Goal: Navigation & Orientation: Find specific page/section

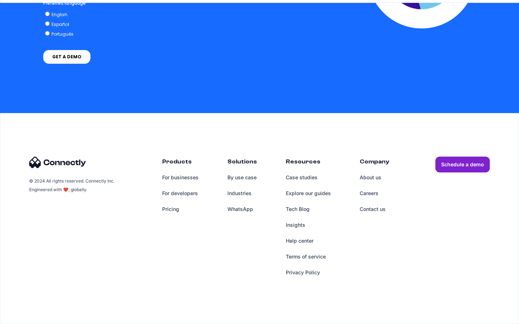
scroll to position [2962, 0]
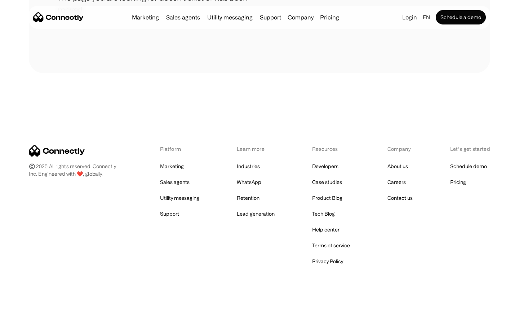
scroll to position [131, 0]
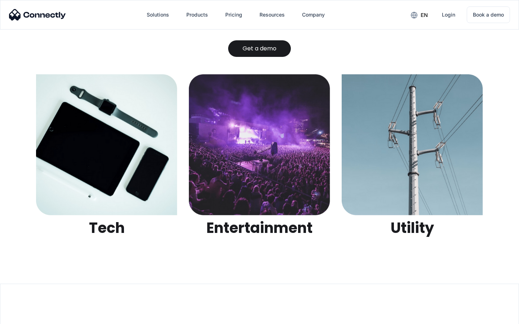
scroll to position [2272, 0]
